Goal: Find contact information: Find contact information

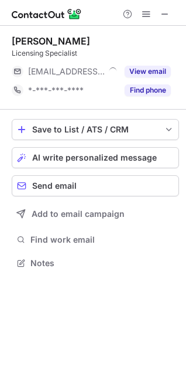
scroll to position [255, 186]
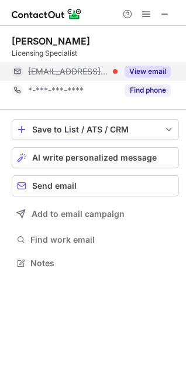
click at [143, 68] on button "View email" at bounding box center [148, 72] width 46 height 12
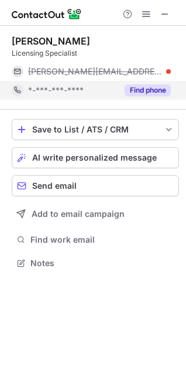
click at [154, 93] on button "Find phone" at bounding box center [148, 90] width 46 height 12
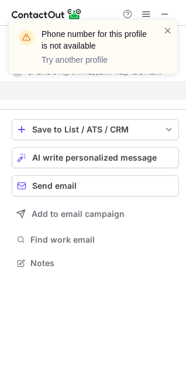
scroll to position [236, 186]
click at [166, 12] on div "Phone number for this profile is not available Try another profile" at bounding box center [92, 51] width 187 height 87
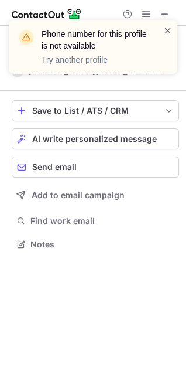
click at [170, 26] on span at bounding box center [167, 31] width 9 height 12
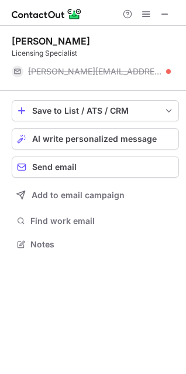
click at [164, 14] on div "Phone number for this profile is not available Try another profile" at bounding box center [92, 51] width 187 height 87
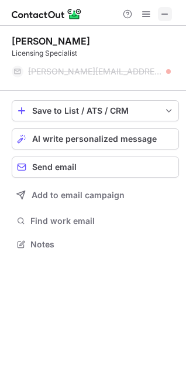
click at [165, 9] on span at bounding box center [164, 13] width 9 height 9
